Goal: Task Accomplishment & Management: Manage account settings

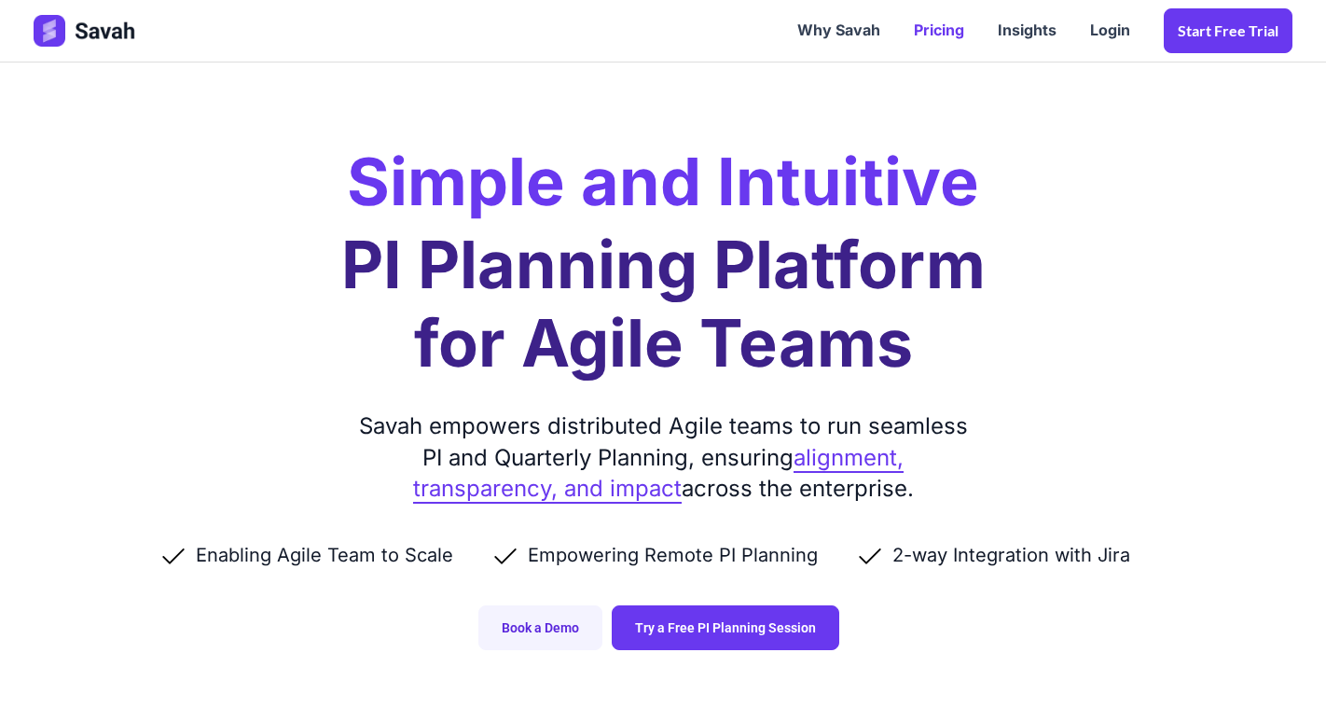
click at [936, 23] on link "Pricing" at bounding box center [939, 31] width 84 height 58
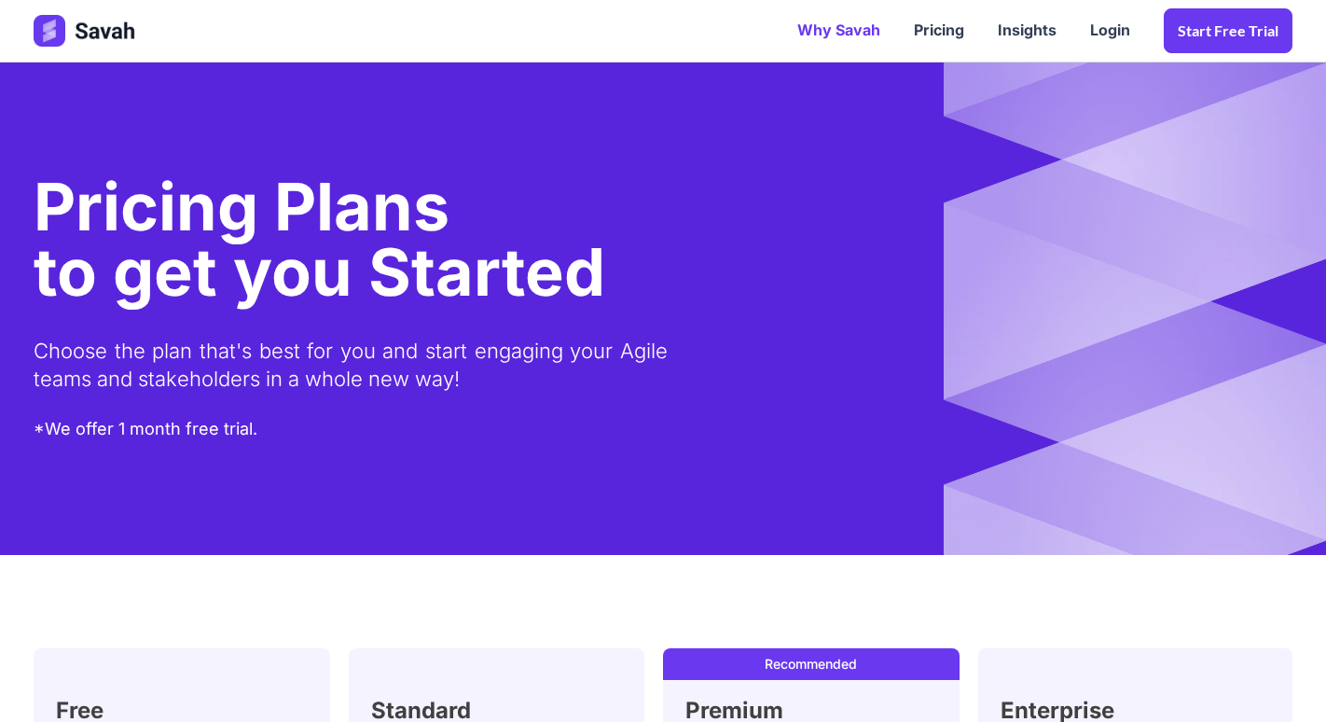
click at [827, 23] on link "Why Savah" at bounding box center [839, 31] width 117 height 58
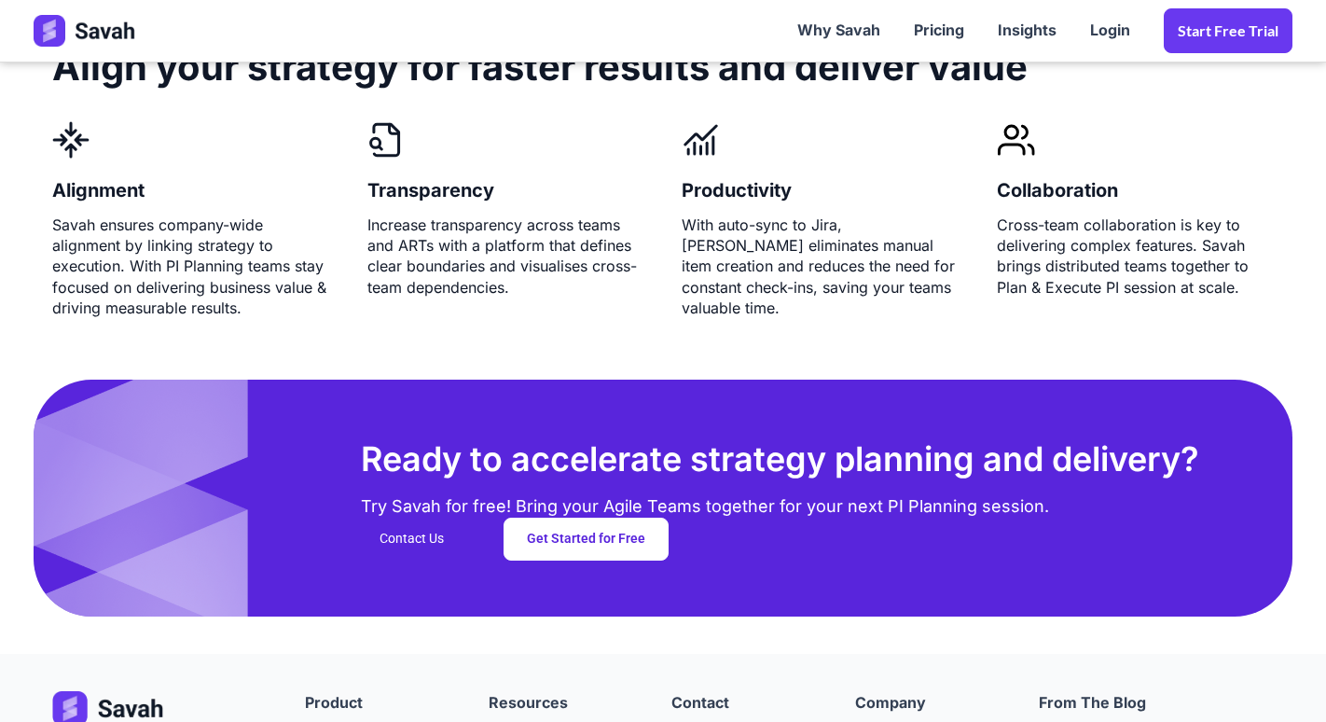
scroll to position [4934, 0]
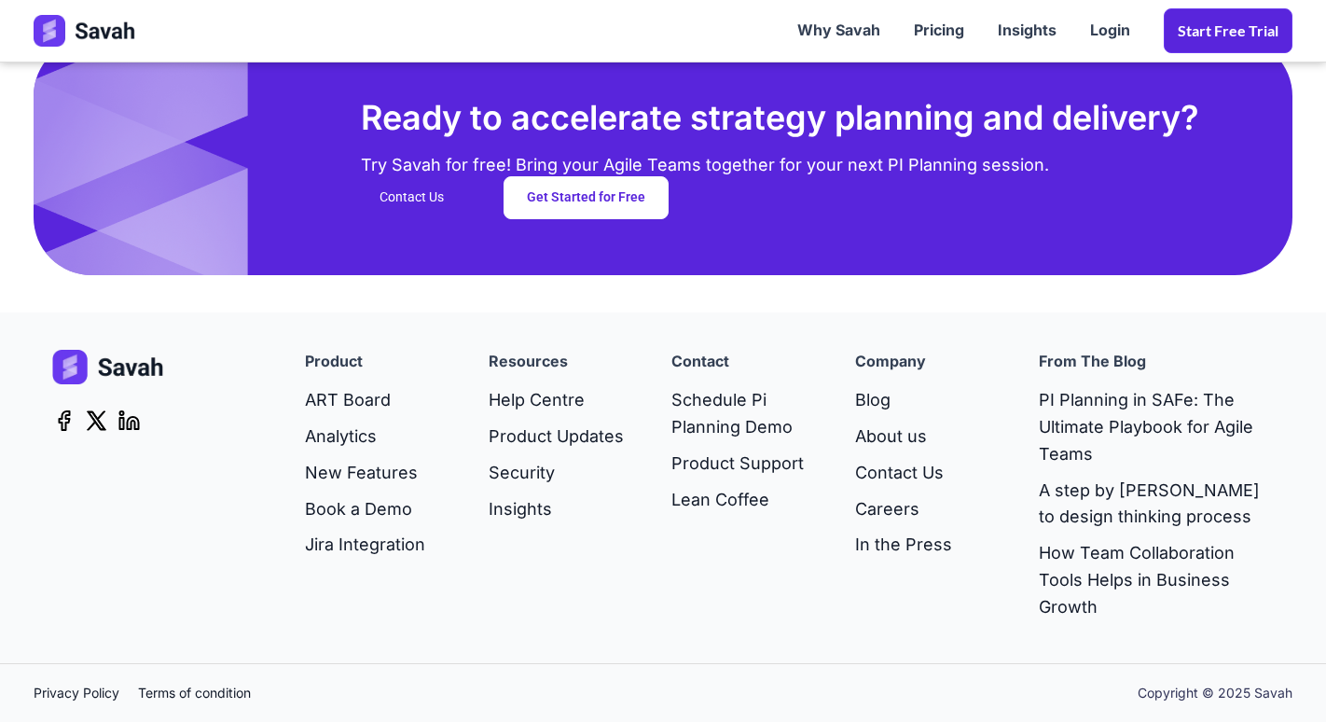
click at [1240, 17] on link "Start Free trial" at bounding box center [1228, 30] width 129 height 45
click at [1114, 21] on link "Login" at bounding box center [1111, 31] width 74 height 58
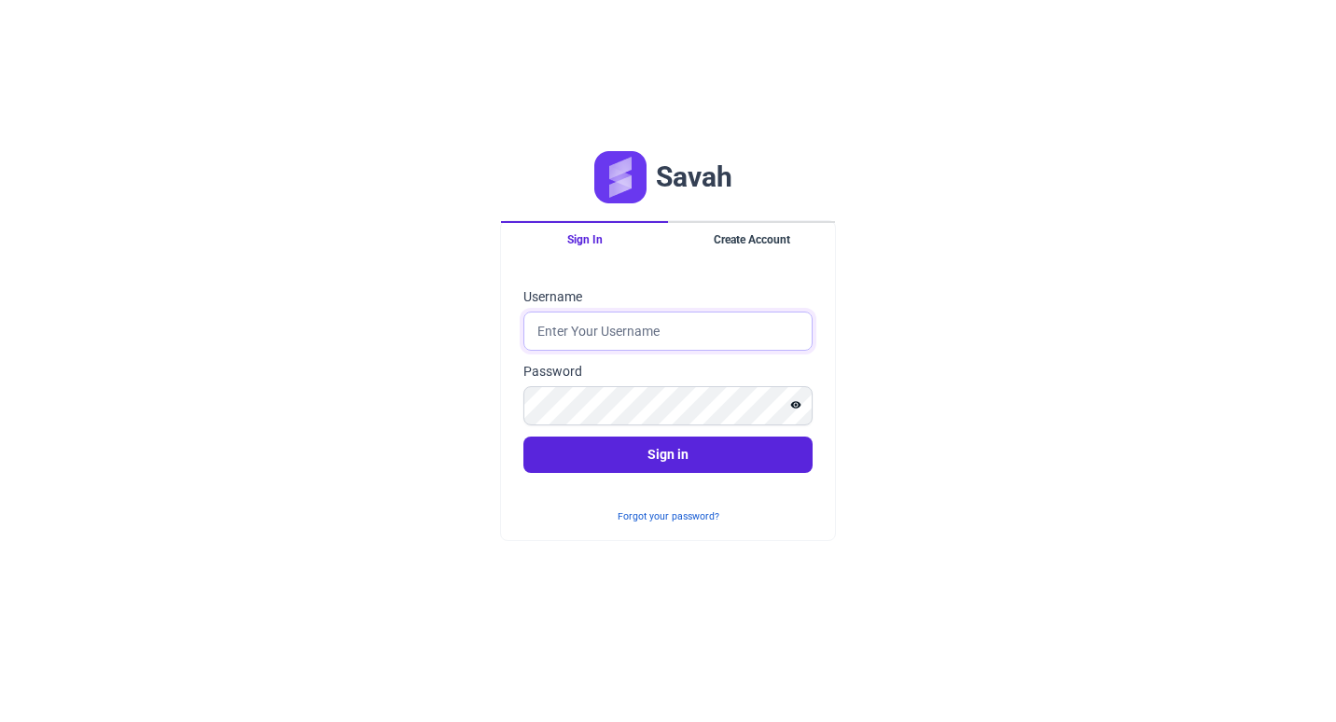
click at [583, 336] on input "Username" at bounding box center [667, 331] width 289 height 39
type input "[PERSON_NAME][EMAIL_ADDRESS][DOMAIN_NAME]"
click at [523, 437] on button "Sign in" at bounding box center [667, 455] width 289 height 36
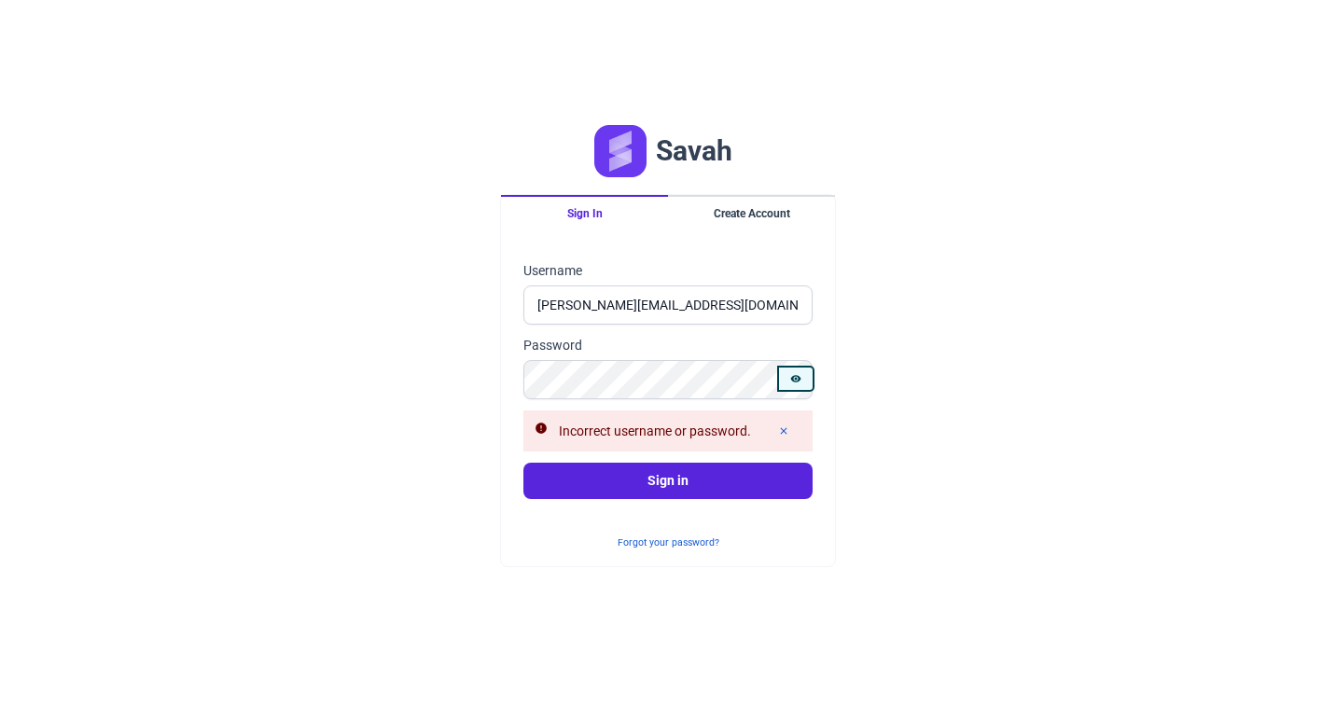
click at [795, 379] on icon "Show password" at bounding box center [796, 378] width 10 height 7
click at [633, 482] on button "Sign in" at bounding box center [667, 481] width 289 height 36
click at [313, 281] on div "Savah Sign In Create Account Sign in Username [PERSON_NAME][EMAIL_ADDRESS][DOMA…" at bounding box center [668, 361] width 1336 height 722
click at [374, 165] on div "Savah Sign In Create Account Sign in Username [PERSON_NAME][EMAIL_ADDRESS][DOMA…" at bounding box center [668, 361] width 1336 height 722
click at [834, 686] on div "Savah Sign In Create Account Sign in Username [PERSON_NAME][EMAIL_ADDRESS][DOMA…" at bounding box center [668, 361] width 1336 height 722
